Goal: Ask a question: Seek information or help from site administrators or community

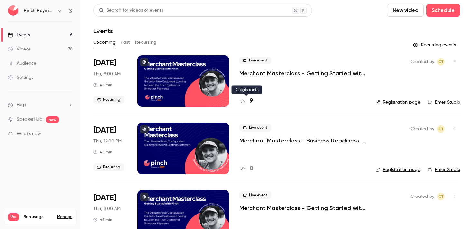
click at [252, 100] on h4 "9" at bounding box center [251, 101] width 3 height 9
click at [32, 104] on li "Help" at bounding box center [40, 105] width 65 height 7
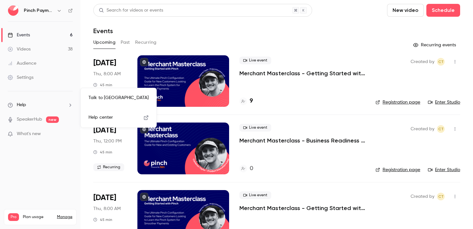
click at [99, 98] on link "Talk to [GEOGRAPHIC_DATA]" at bounding box center [118, 97] width 70 height 17
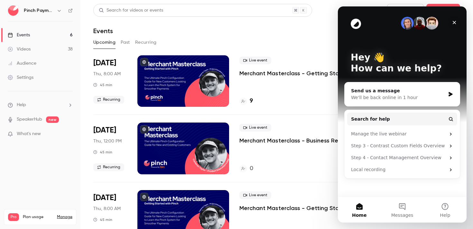
click at [457, 24] on div "Close" at bounding box center [455, 23] width 12 height 12
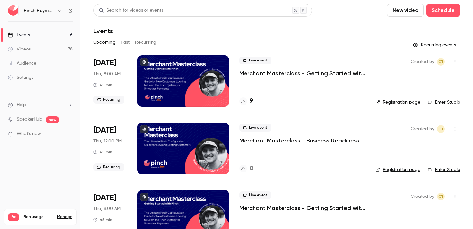
click at [27, 108] on li "Help" at bounding box center [40, 105] width 65 height 7
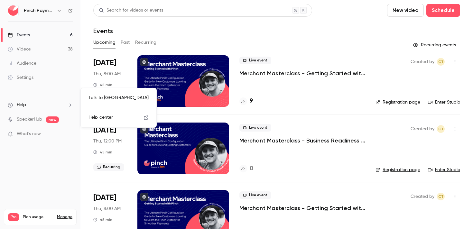
click at [97, 99] on link "Talk to [GEOGRAPHIC_DATA]" at bounding box center [118, 97] width 70 height 17
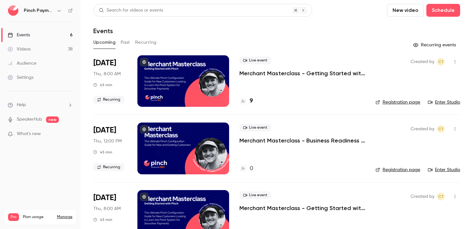
click at [71, 104] on icon "help-dropdown-opener" at bounding box center [70, 105] width 5 height 5
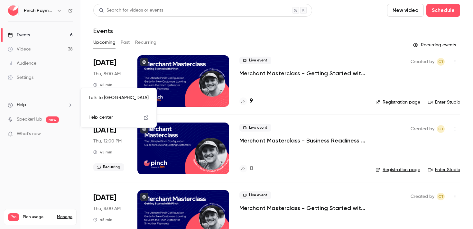
click at [95, 100] on link "Talk to [GEOGRAPHIC_DATA]" at bounding box center [118, 97] width 70 height 17
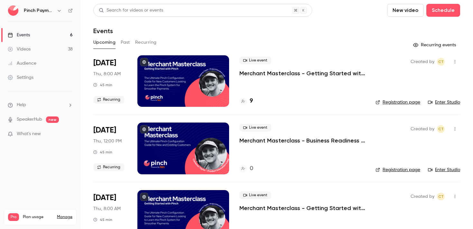
click at [54, 103] on li "Help" at bounding box center [40, 105] width 65 height 7
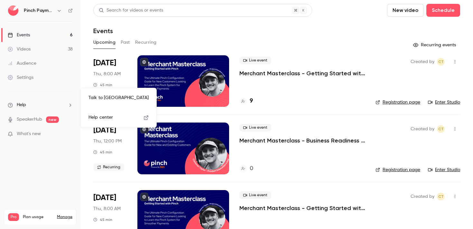
click at [91, 117] on span "Help center" at bounding box center [101, 117] width 24 height 7
